Goal: Register for event/course

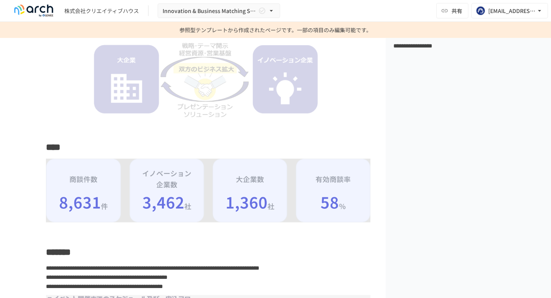
scroll to position [574, 0]
